Goal: Find specific page/section: Find specific page/section

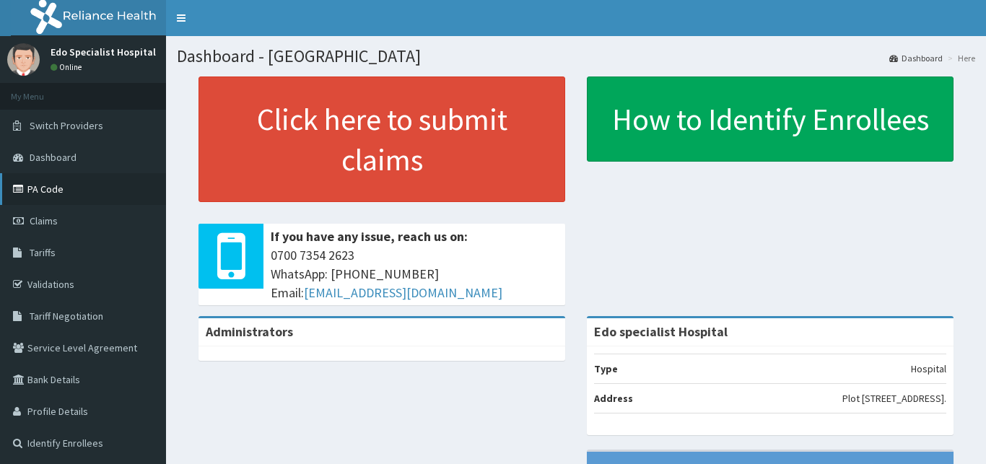
click at [52, 196] on link "PA Code" at bounding box center [83, 189] width 166 height 32
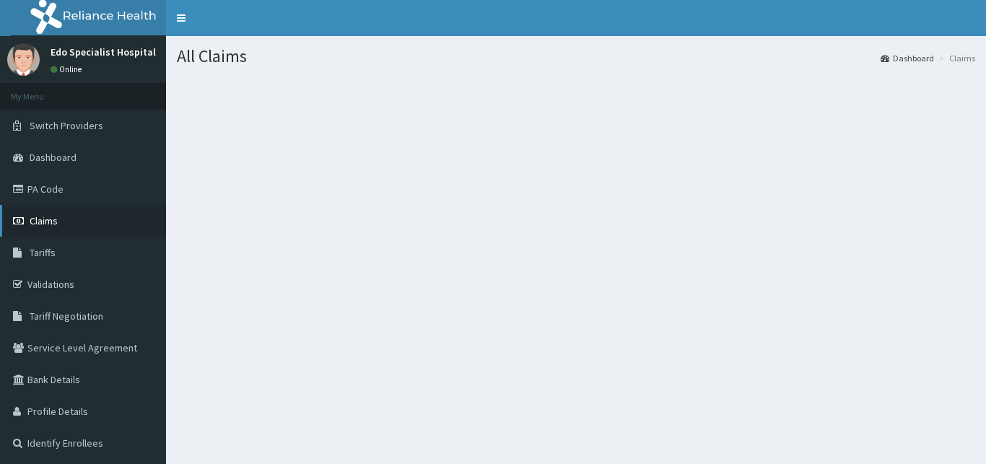
click at [48, 221] on span "Claims" at bounding box center [44, 220] width 28 height 13
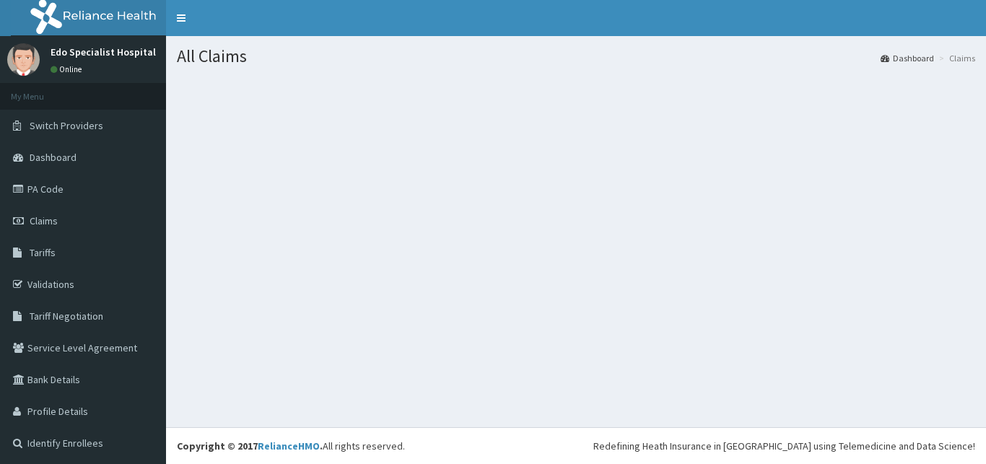
click at [620, 194] on section at bounding box center [576, 156] width 820 height 180
click at [51, 222] on span "Claims" at bounding box center [44, 220] width 28 height 13
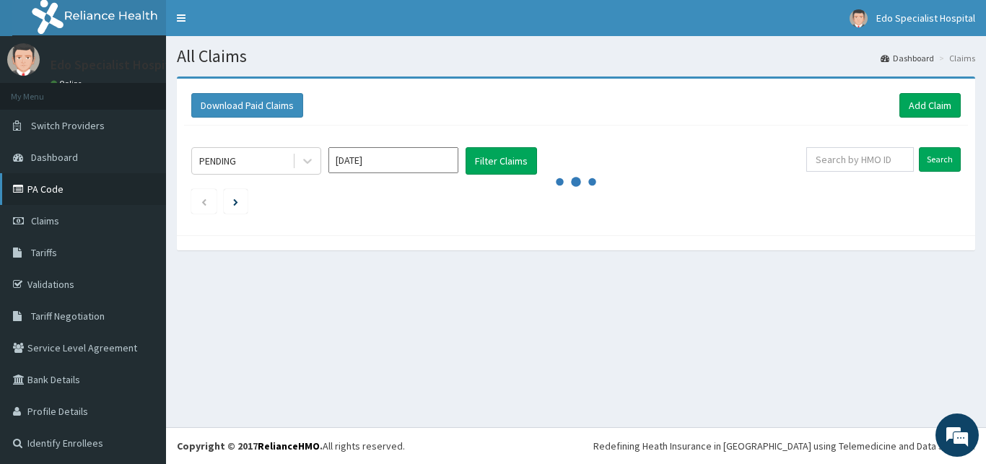
click at [51, 188] on link "PA Code" at bounding box center [83, 189] width 166 height 32
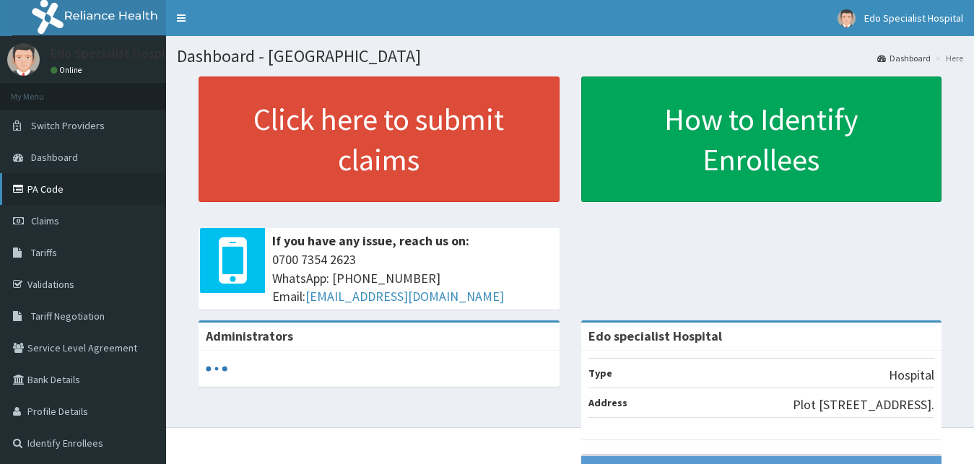
click at [50, 186] on link "PA Code" at bounding box center [83, 189] width 166 height 32
